Goal: Information Seeking & Learning: Understand process/instructions

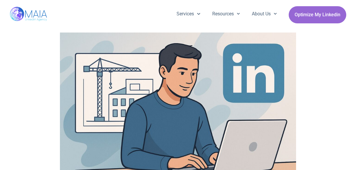
click at [137, 45] on img at bounding box center [178, 111] width 236 height 158
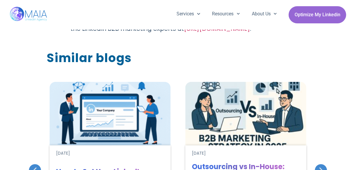
scroll to position [2694, 0]
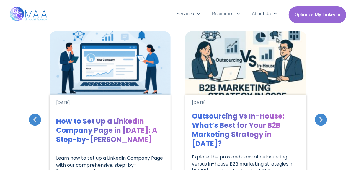
scroll to position [2753, 0]
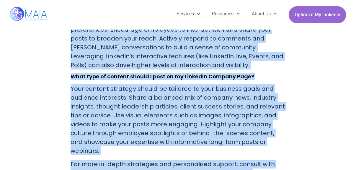
scroll to position [2561, 0]
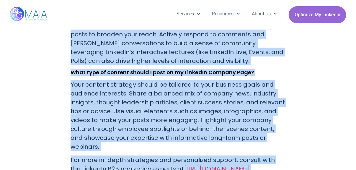
drag, startPoint x: 68, startPoint y: 35, endPoint x: 271, endPoint y: 135, distance: 226.3
click at [213, 86] on p "Your content strategy should be tailored to your business goals and audience in…" at bounding box center [178, 115] width 215 height 71
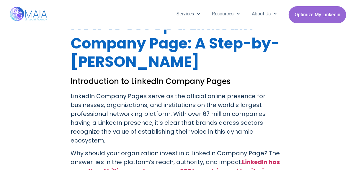
scroll to position [300, 0]
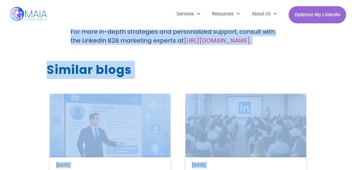
scroll to position [2693, 0]
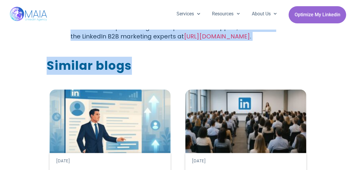
drag, startPoint x: 68, startPoint y: 57, endPoint x: 236, endPoint y: 35, distance: 169.9
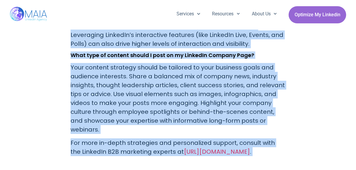
scroll to position [2582, 0]
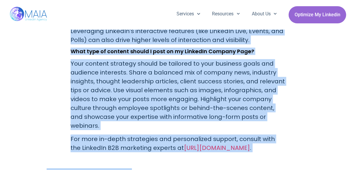
click at [166, 68] on p "Your content strategy should be tailored to your business goals and audience in…" at bounding box center [178, 94] width 215 height 71
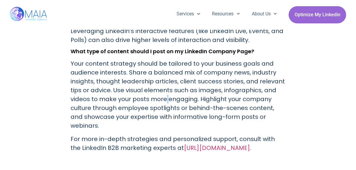
click at [166, 68] on p "Your content strategy should be tailored to your business goals and audience in…" at bounding box center [178, 94] width 215 height 71
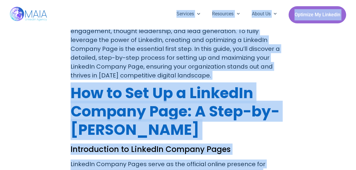
scroll to position [188, 0]
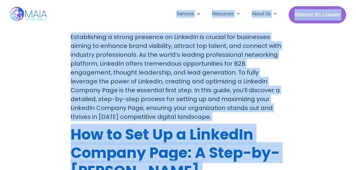
drag, startPoint x: 249, startPoint y: 105, endPoint x: 128, endPoint y: 115, distance: 120.6
drag, startPoint x: 128, startPoint y: 115, endPoint x: 126, endPoint y: 129, distance: 13.5
copy div "Loremipsumdo s ametco adipisci el SeddoeIu te incidid utl etdolorema aliqua en …"
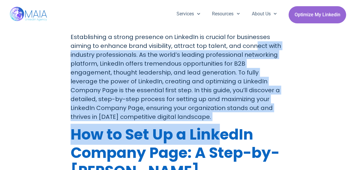
drag, startPoint x: 254, startPoint y: 49, endPoint x: 218, endPoint y: 147, distance: 104.2
